Goal: Information Seeking & Learning: Learn about a topic

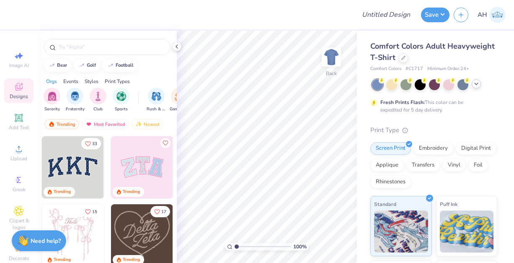
click at [478, 88] on div at bounding box center [434, 84] width 125 height 11
click at [477, 85] on icon at bounding box center [476, 83] width 7 height 7
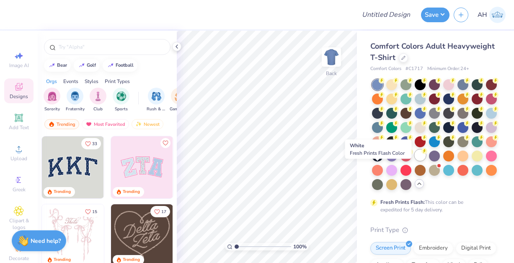
click at [421, 154] on icon at bounding box center [424, 151] width 6 height 6
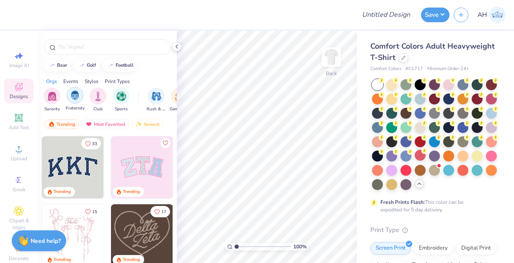
click at [75, 99] on img "filter for Fraternity" at bounding box center [74, 95] width 9 height 10
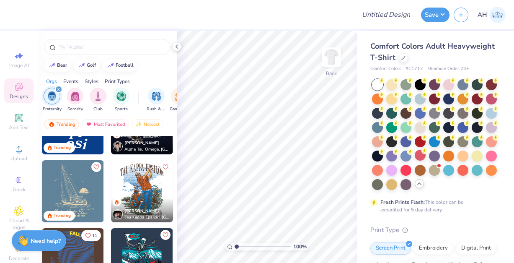
scroll to position [49, 0]
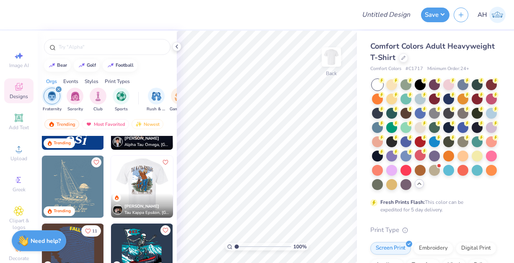
click at [111, 187] on img at bounding box center [80, 186] width 62 height 62
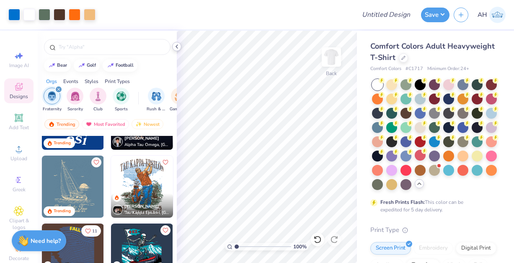
click at [178, 45] on icon at bounding box center [176, 46] width 7 height 7
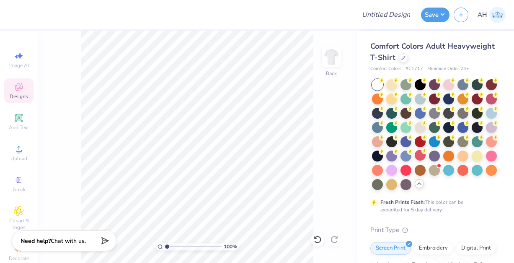
click at [19, 93] on div "Designs" at bounding box center [18, 90] width 29 height 25
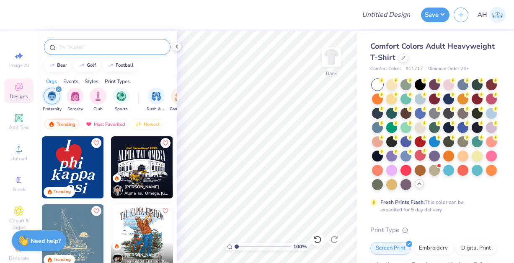
click at [84, 48] on input "text" at bounding box center [111, 47] width 107 height 8
type input "kappa sigma"
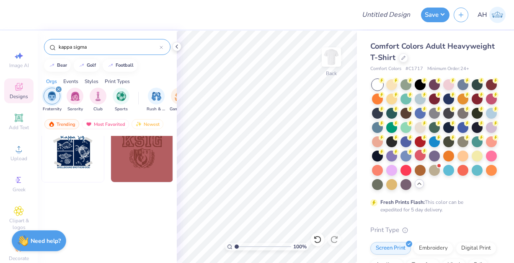
scroll to position [0, 0]
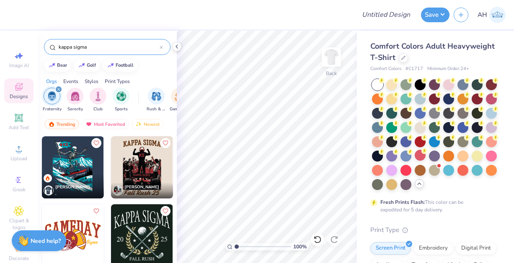
click at [142, 156] on img at bounding box center [142, 167] width 62 height 62
click at [332, 58] on img at bounding box center [330, 56] width 33 height 33
click at [134, 226] on img at bounding box center [142, 235] width 62 height 62
click at [393, 84] on div at bounding box center [391, 83] width 11 height 11
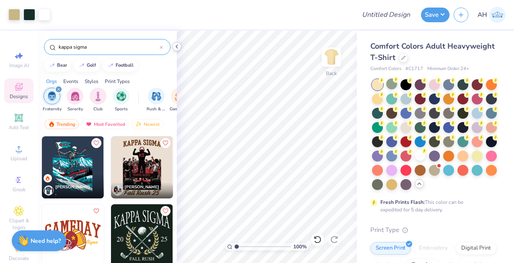
click at [177, 48] on polyline at bounding box center [177, 46] width 2 height 3
